Goal: Task Accomplishment & Management: Use online tool/utility

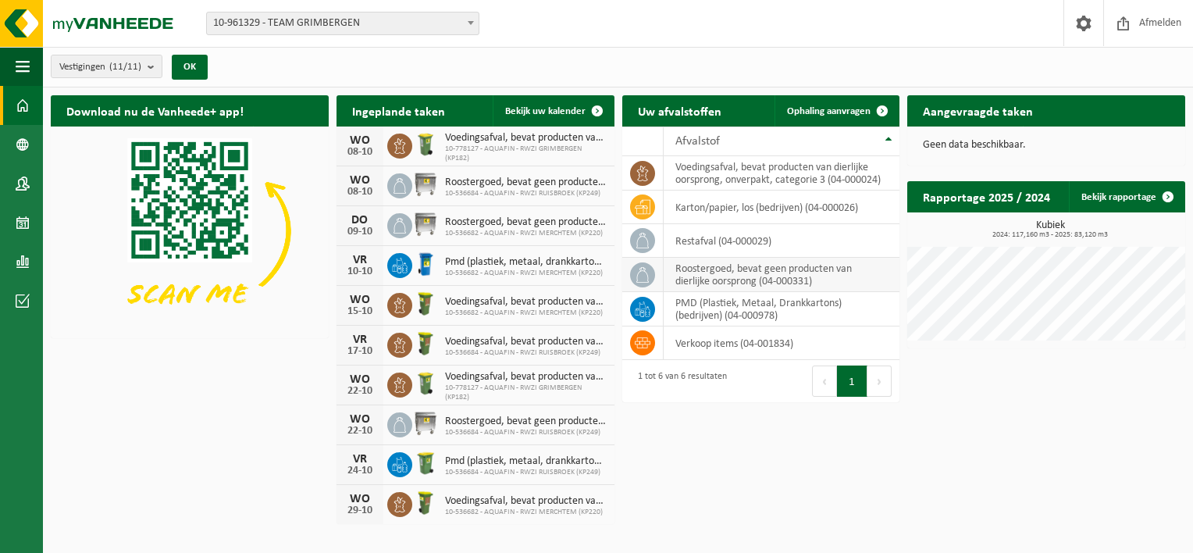
click at [793, 268] on td "roostergoed, bevat geen producten van dierlijke oorsprong (04-000331)" at bounding box center [782, 275] width 237 height 34
click at [839, 112] on span "Ophaling aanvragen" at bounding box center [829, 111] width 84 height 10
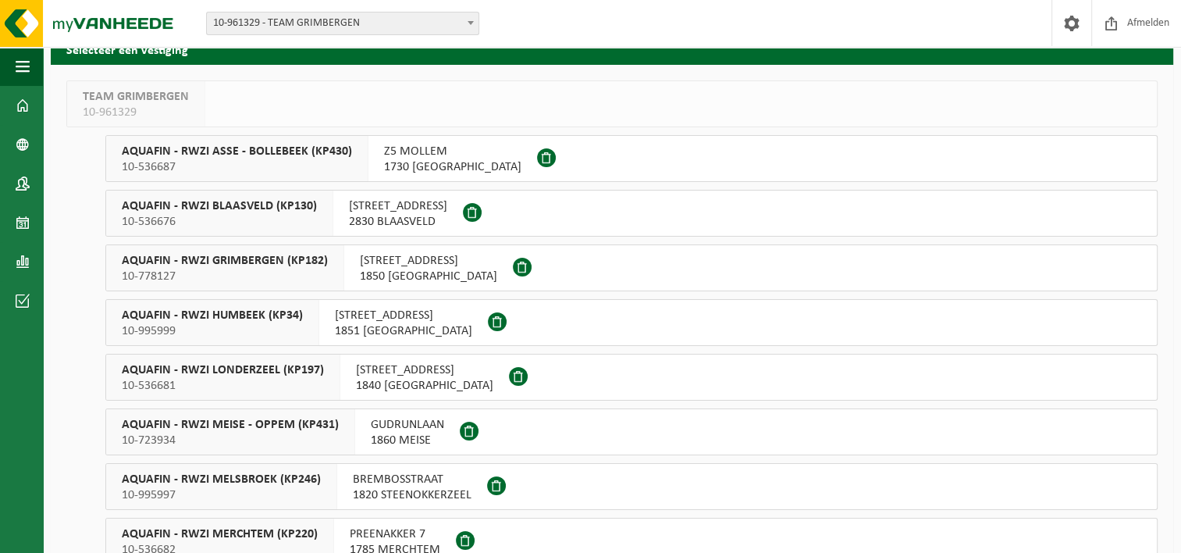
scroll to position [156, 0]
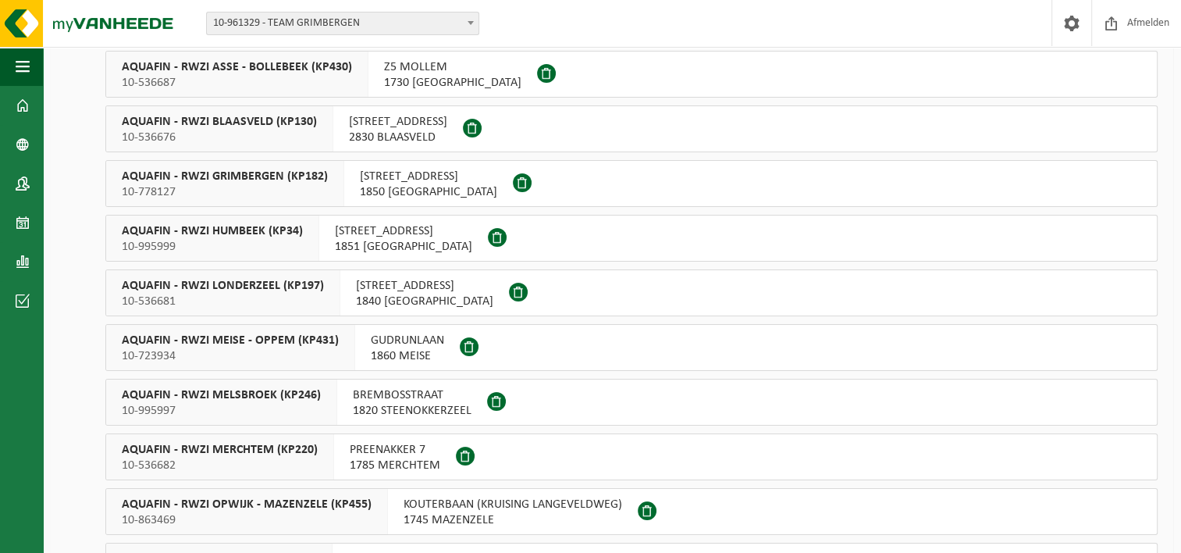
click at [265, 344] on span "AQUAFIN - RWZI MEISE - OPPEM (KP431)" at bounding box center [230, 341] width 217 height 16
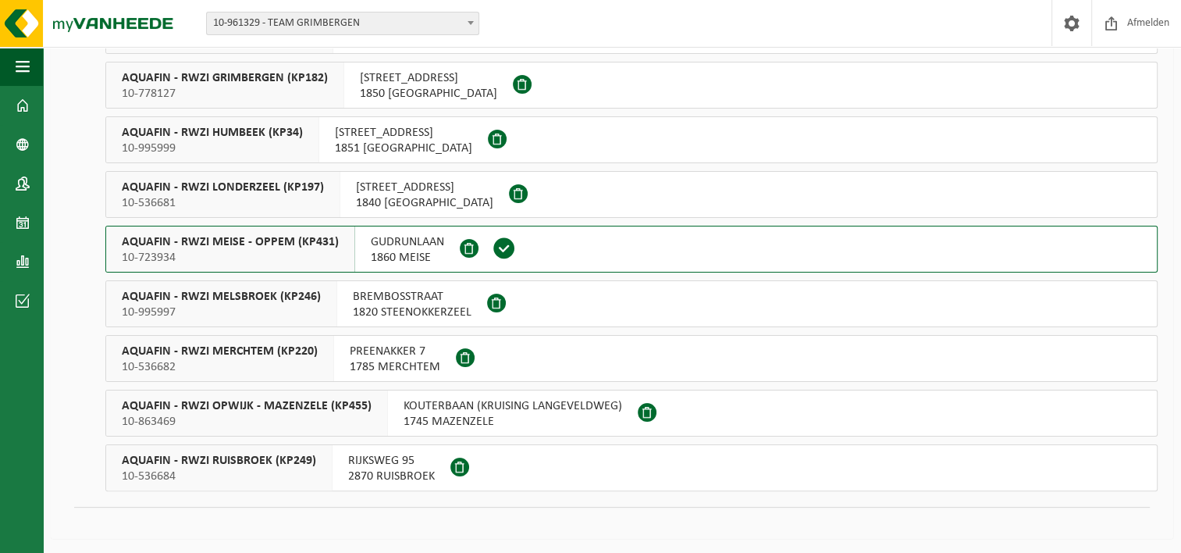
scroll to position [256, 0]
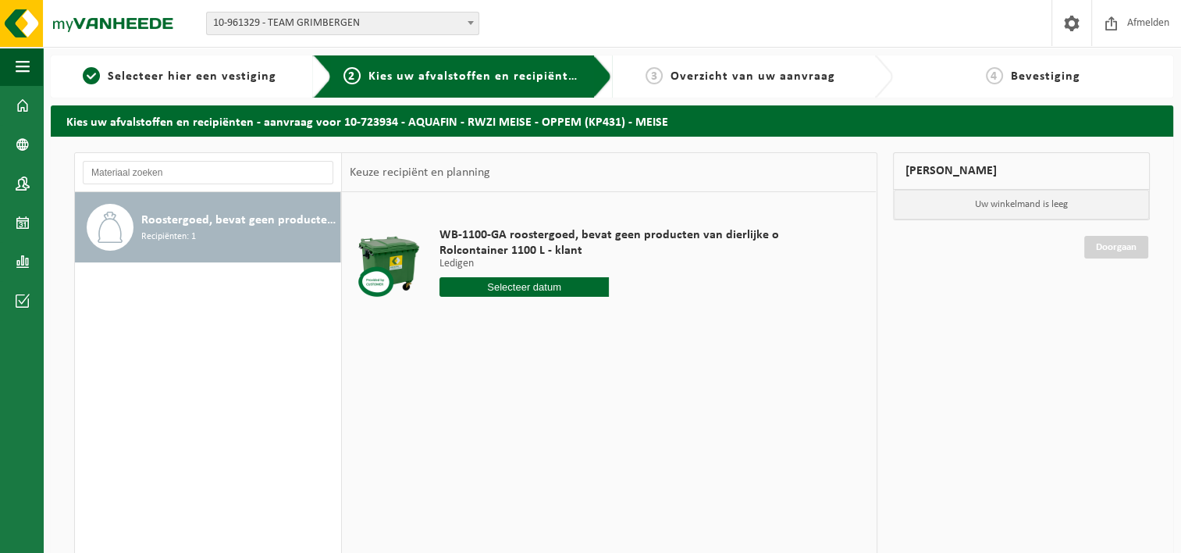
click at [499, 284] on input "text" at bounding box center [525, 287] width 170 height 20
click at [535, 394] on div "9" at bounding box center [535, 400] width 27 height 25
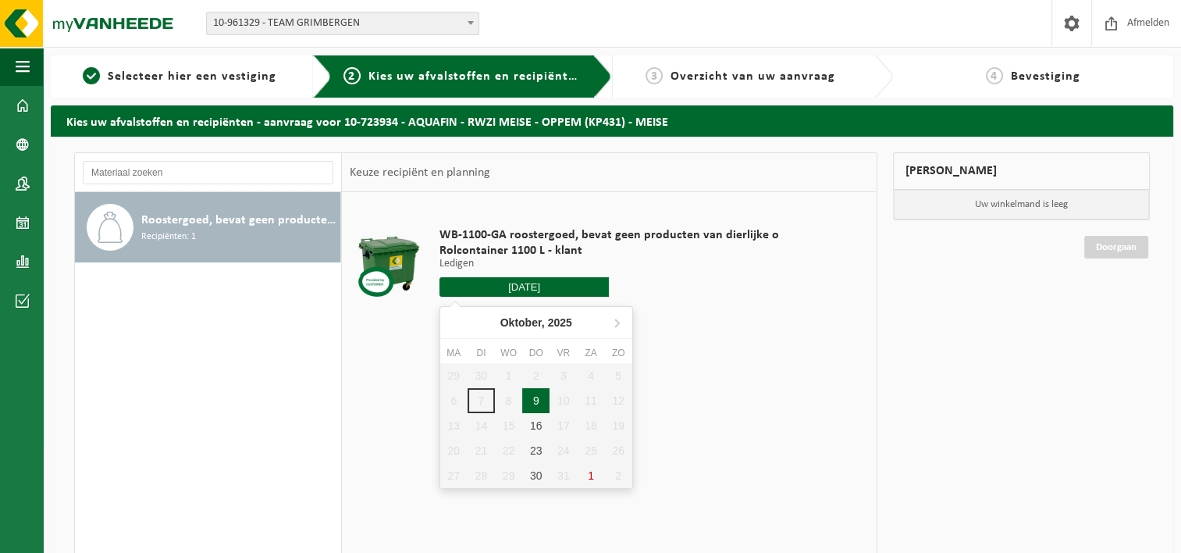
type input "Van 2025-10-09"
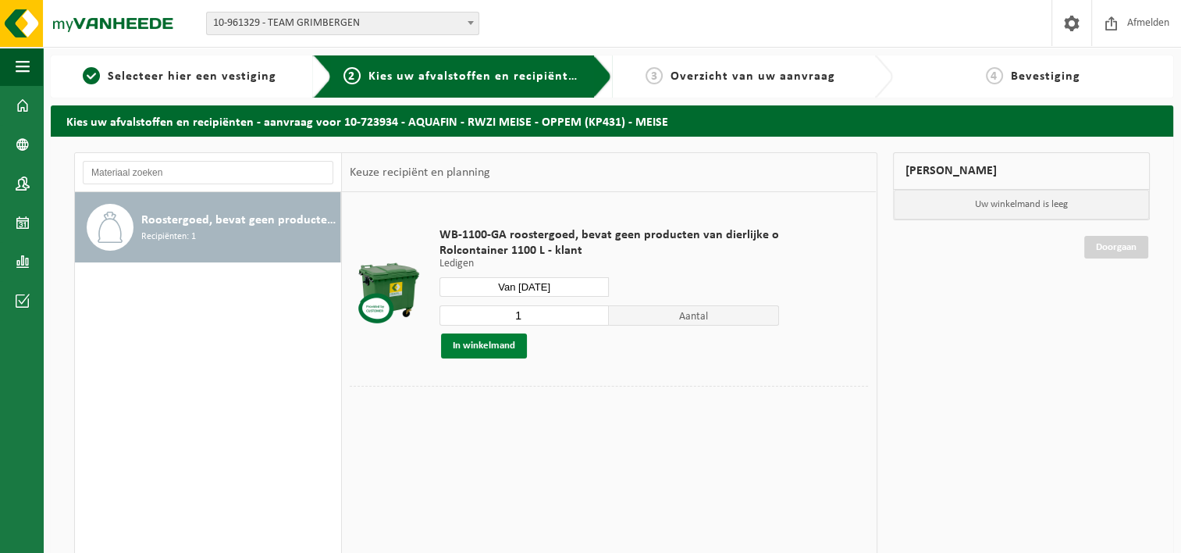
click at [465, 341] on button "In winkelmand" at bounding box center [484, 345] width 86 height 25
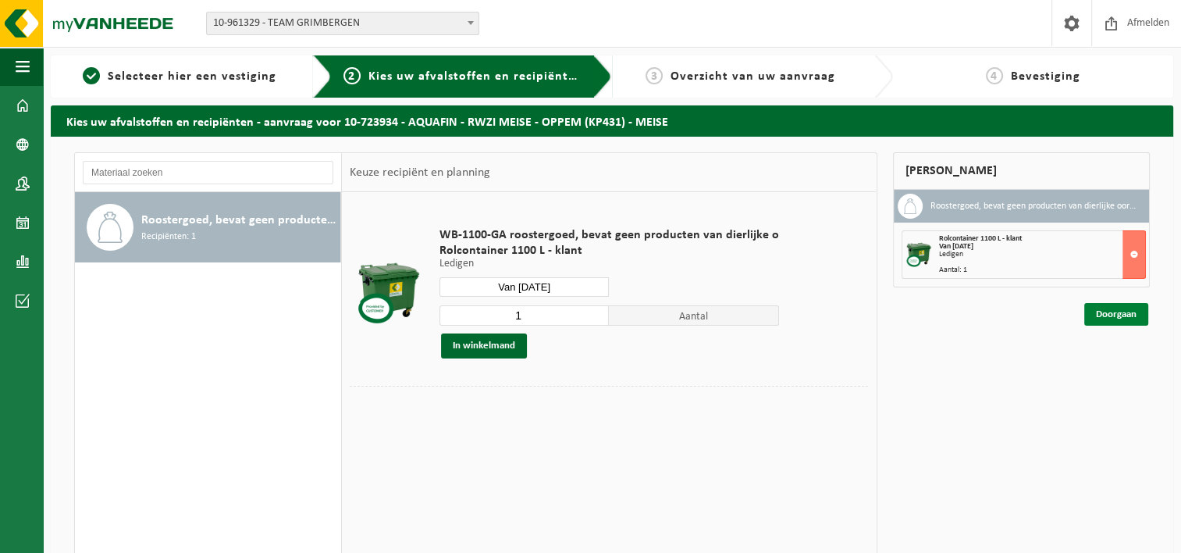
click at [1118, 314] on link "Doorgaan" at bounding box center [1117, 314] width 64 height 23
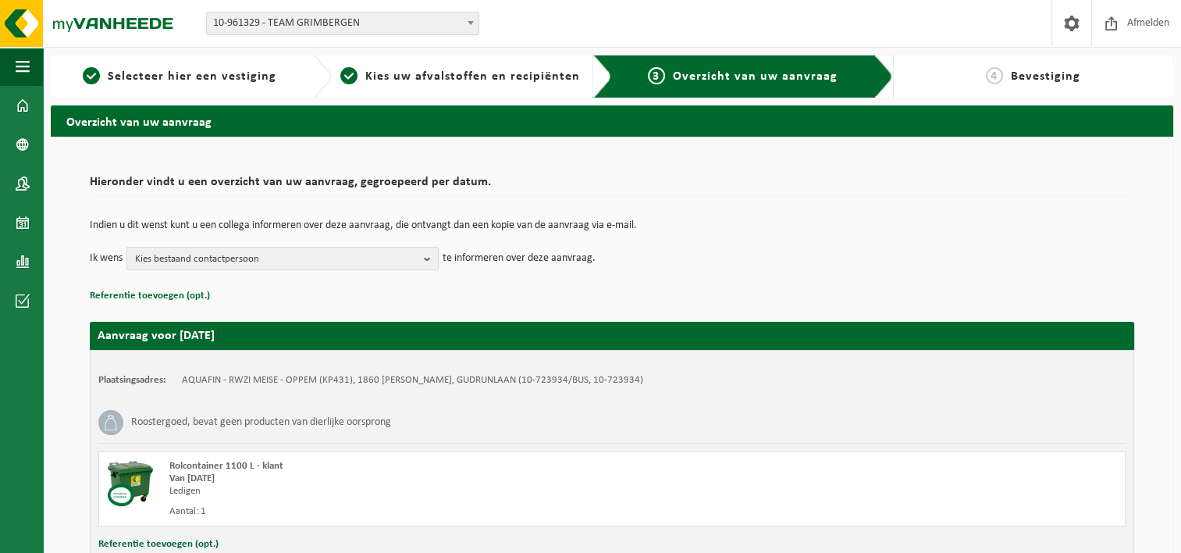
click at [422, 254] on button "Kies bestaand contactpersoon" at bounding box center [282, 258] width 312 height 23
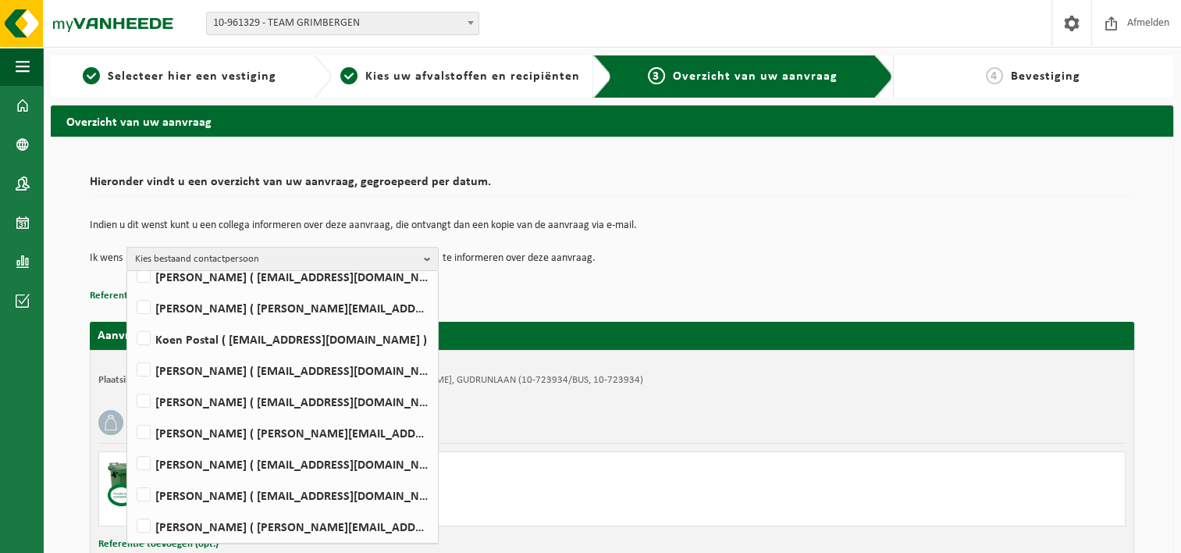
scroll to position [312, 0]
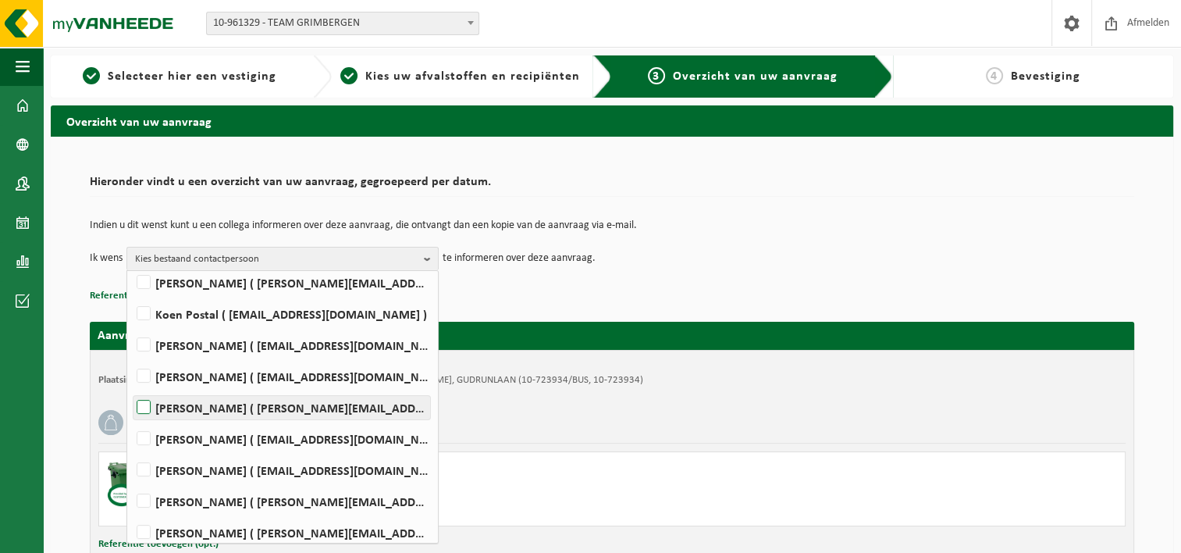
click at [144, 404] on label "KURT VAN BEVER ( kurt.vanbever@aquafin.be )" at bounding box center [282, 407] width 297 height 23
click at [131, 388] on input "KURT VAN BEVER ( kurt.vanbever@aquafin.be )" at bounding box center [130, 387] width 1 height 1
checkbox input "true"
click at [818, 251] on td "Ik wens KURT VAN BEVER Alles selecteren Alles deselecteren SLIBDISPATCH AQUAFIN…" at bounding box center [612, 258] width 1045 height 23
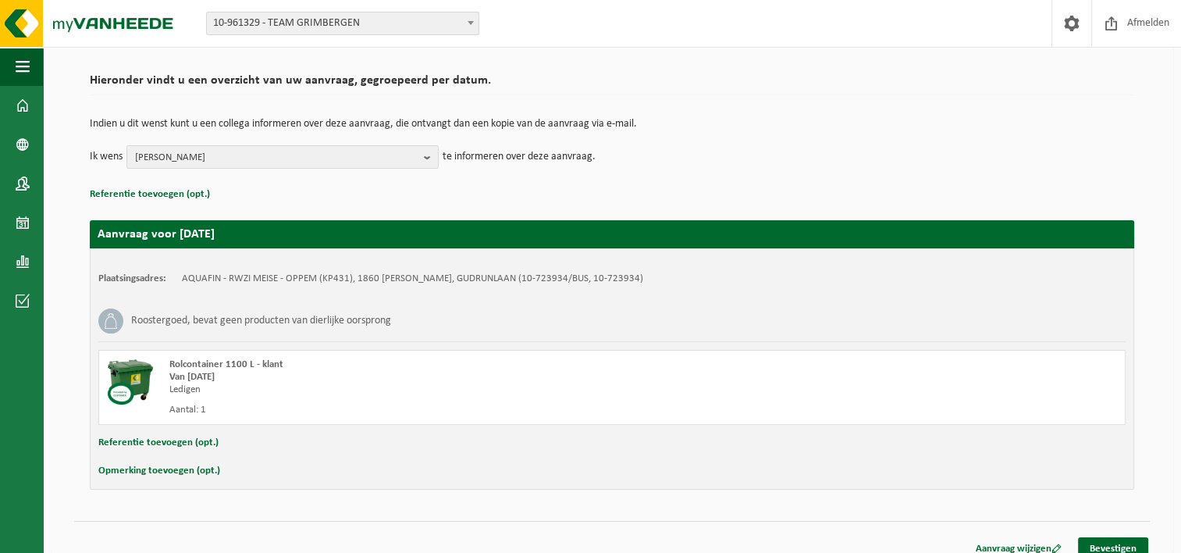
scroll to position [116, 0]
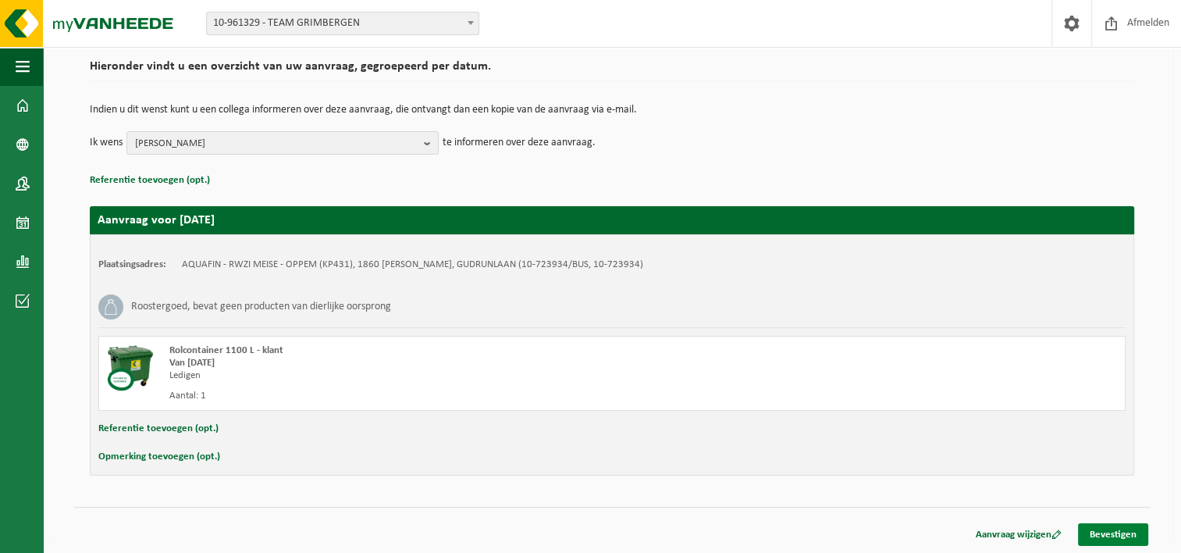
click at [1110, 530] on link "Bevestigen" at bounding box center [1113, 534] width 70 height 23
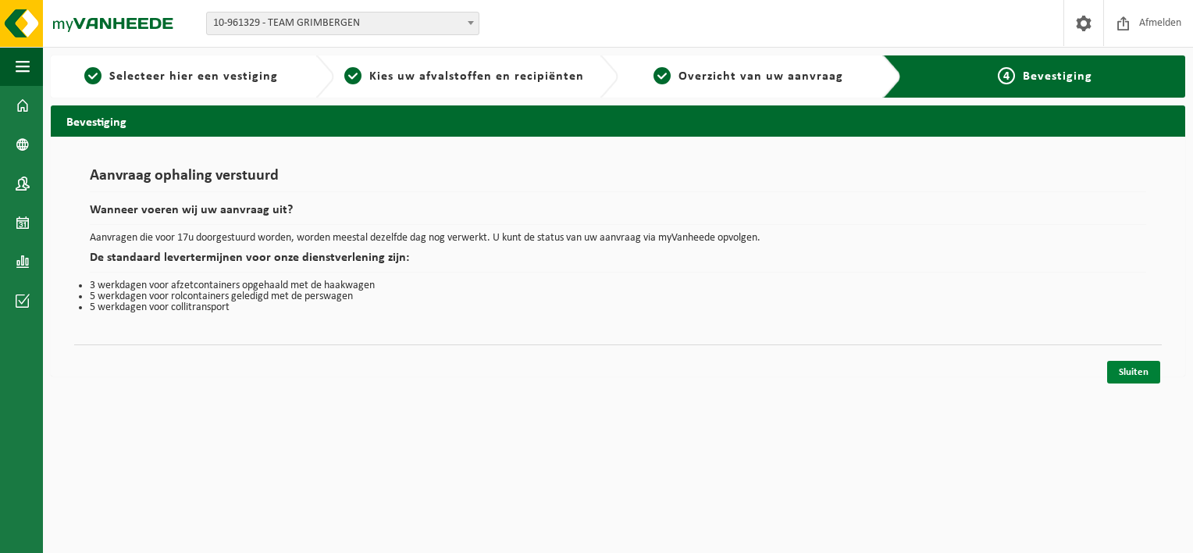
click at [1131, 372] on link "Sluiten" at bounding box center [1133, 372] width 53 height 23
